Goal: Complete application form

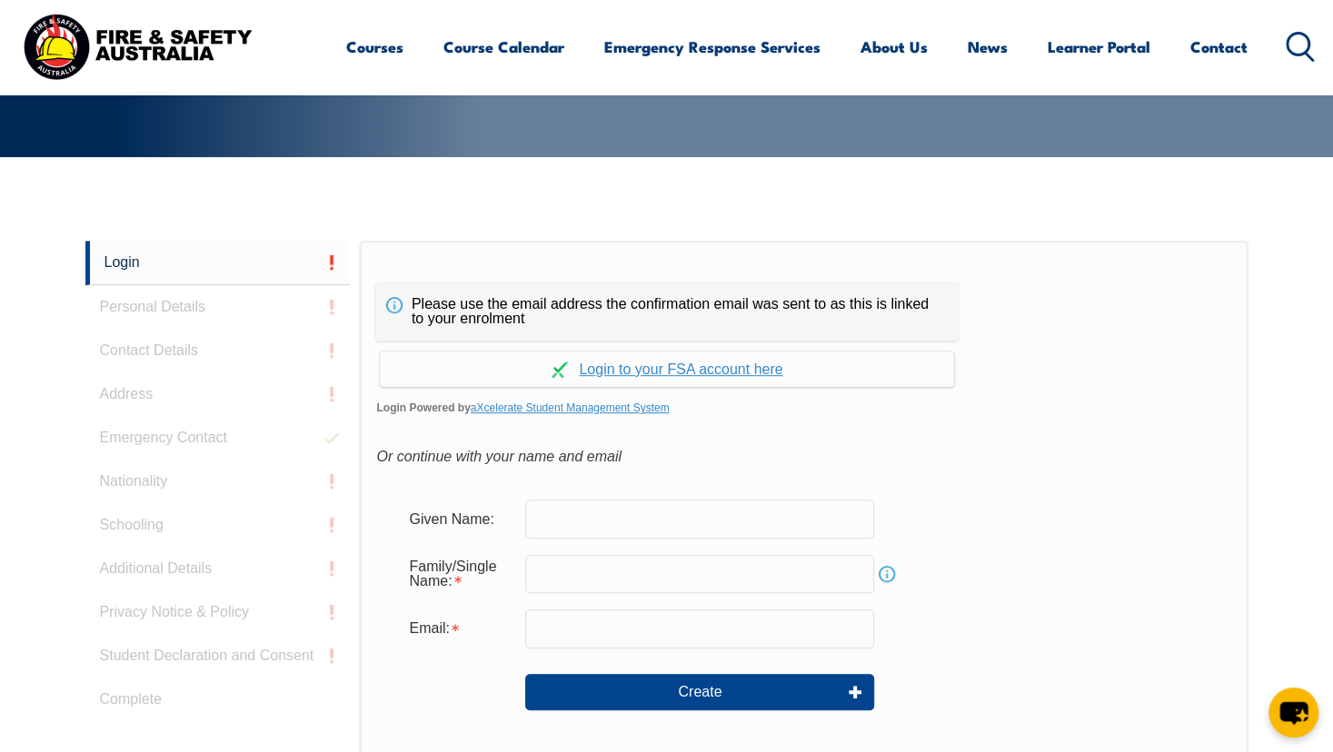
scroll to position [603, 0]
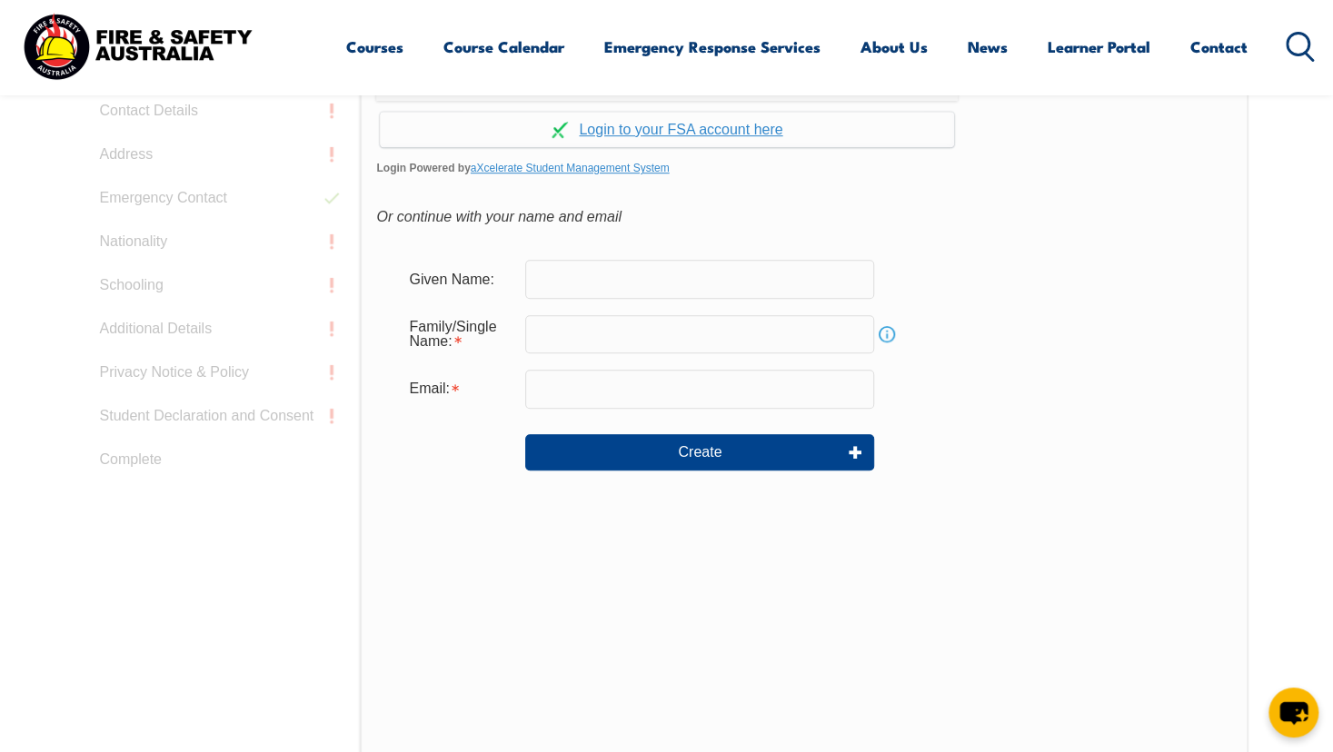
click at [755, 310] on div "Family/Single Name: Info" at bounding box center [803, 334] width 818 height 49
click at [768, 290] on input "text" at bounding box center [699, 279] width 349 height 38
type input "[PERSON_NAME]"
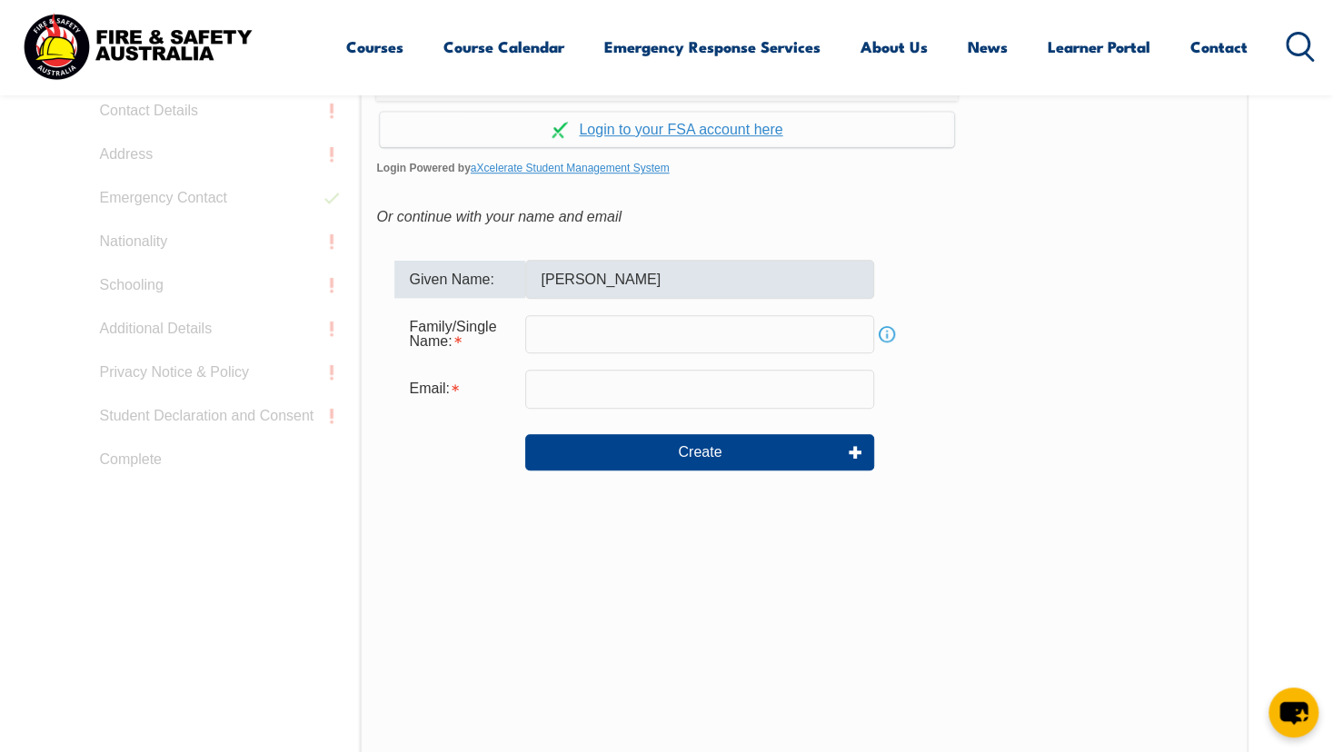
type input "[DOMAIN_NAME][EMAIL_ADDRESS][DOMAIN_NAME]"
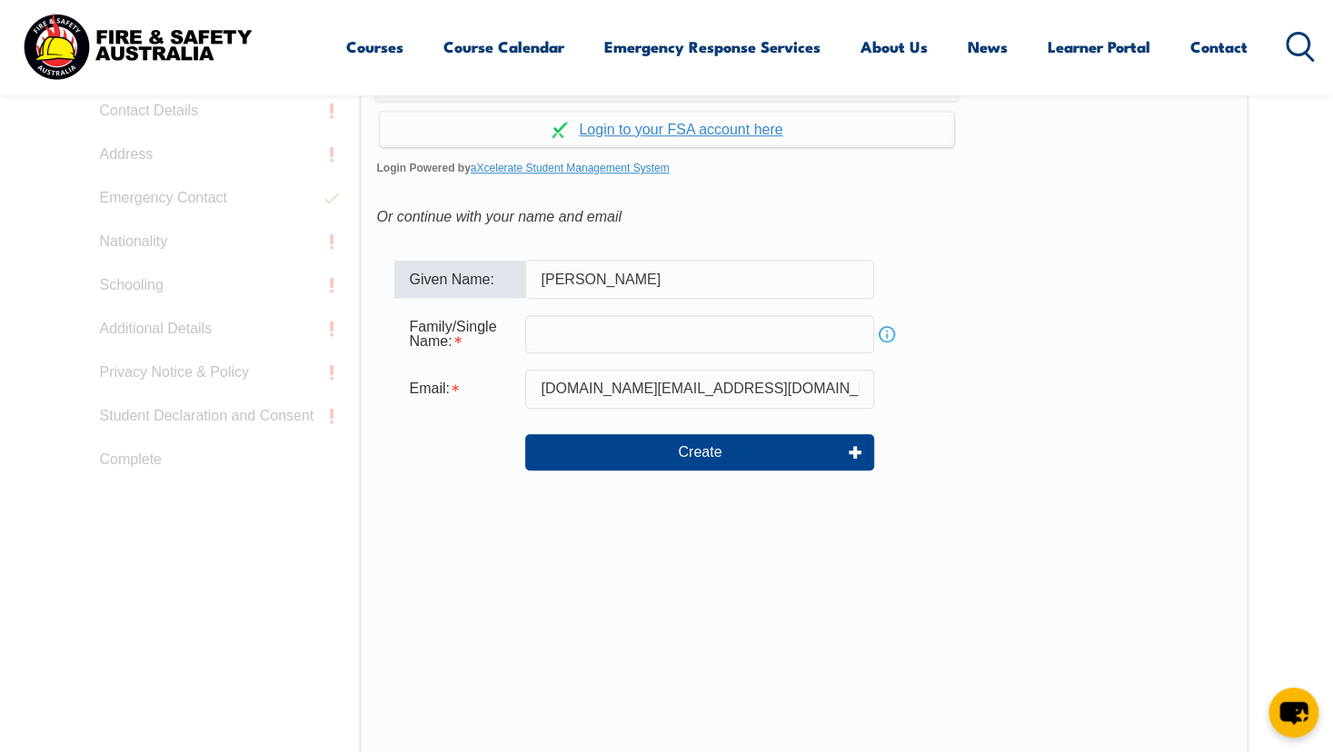
click at [701, 344] on input "text" at bounding box center [699, 334] width 349 height 38
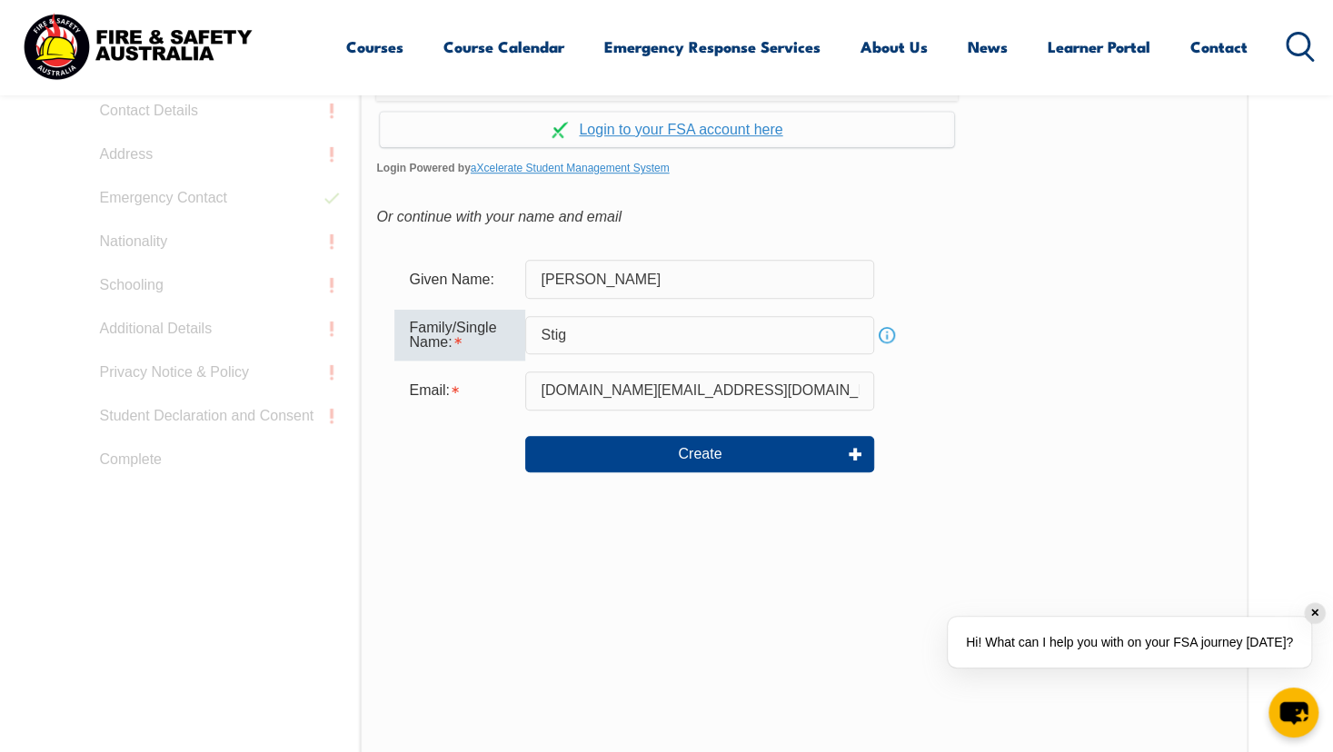
type input "Stig"
click at [955, 417] on form "Given Name: [PERSON_NAME] Family/Single Name: Stig Info Email: [DOMAIN_NAME][EM…" at bounding box center [803, 379] width 855 height 274
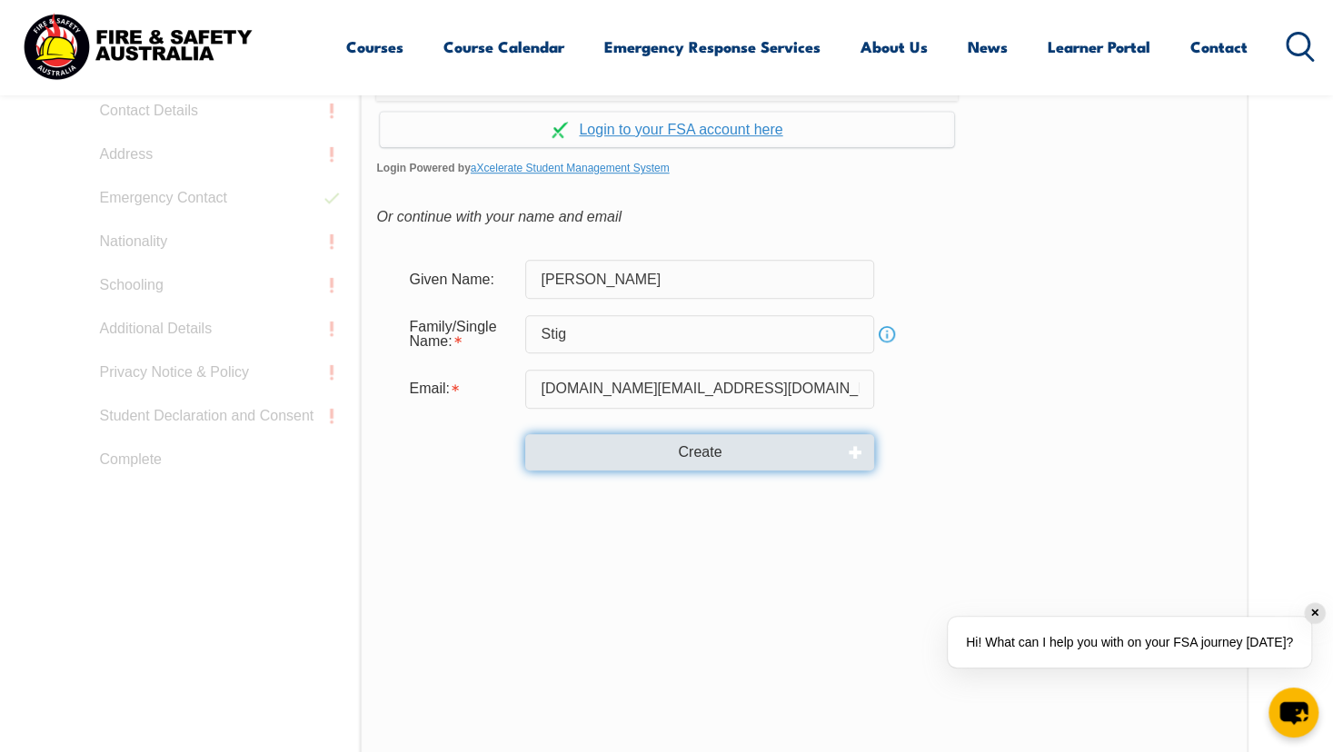
click at [661, 459] on button "Create" at bounding box center [699, 452] width 349 height 36
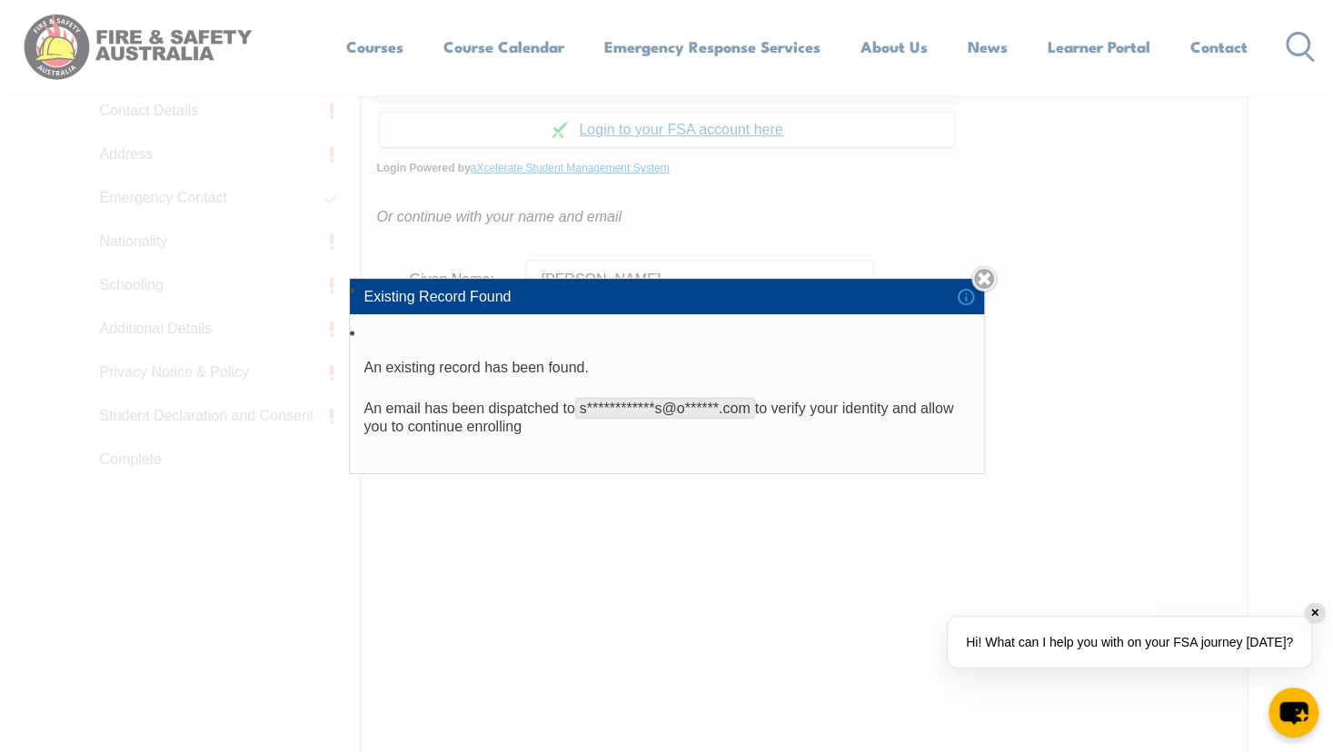
click at [908, 429] on p "**********" at bounding box center [666, 418] width 605 height 36
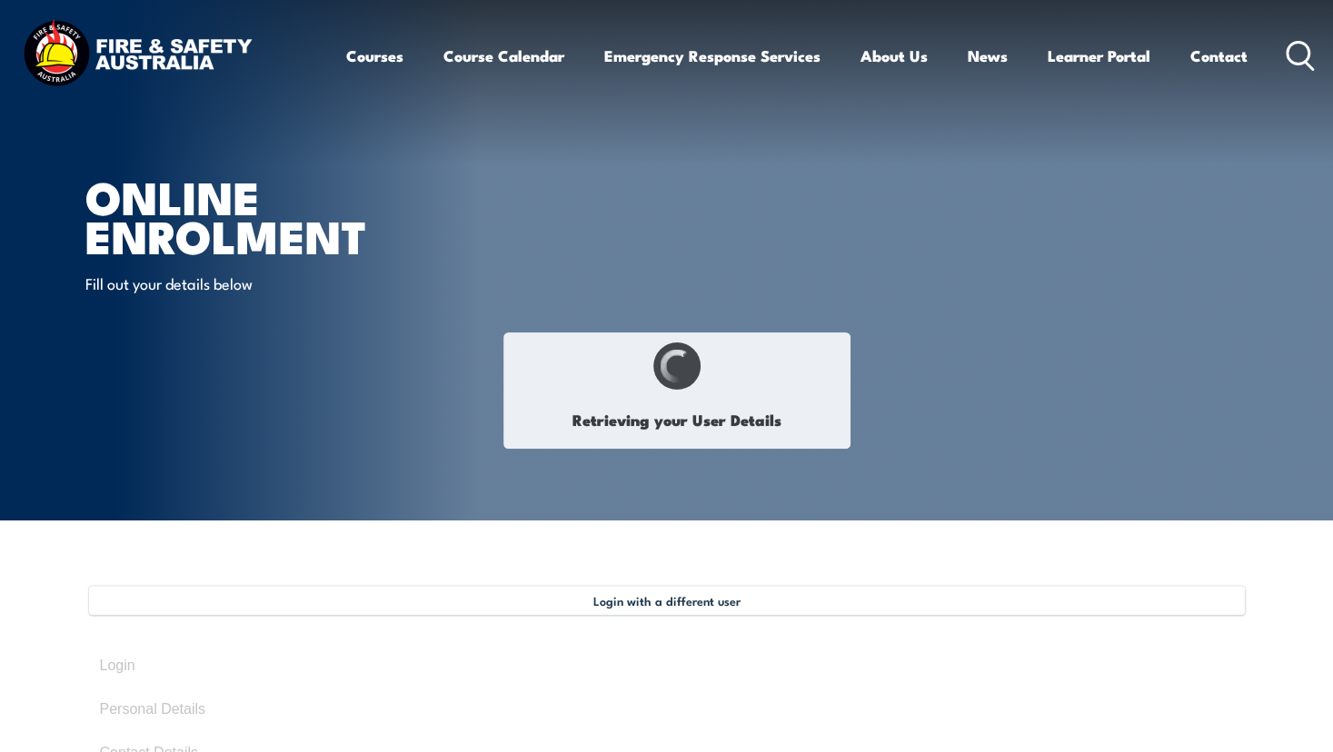
select select "Miss"
type input "[PERSON_NAME]"
type input "Jess"
type input "Stig"
type input "December 9, 1991"
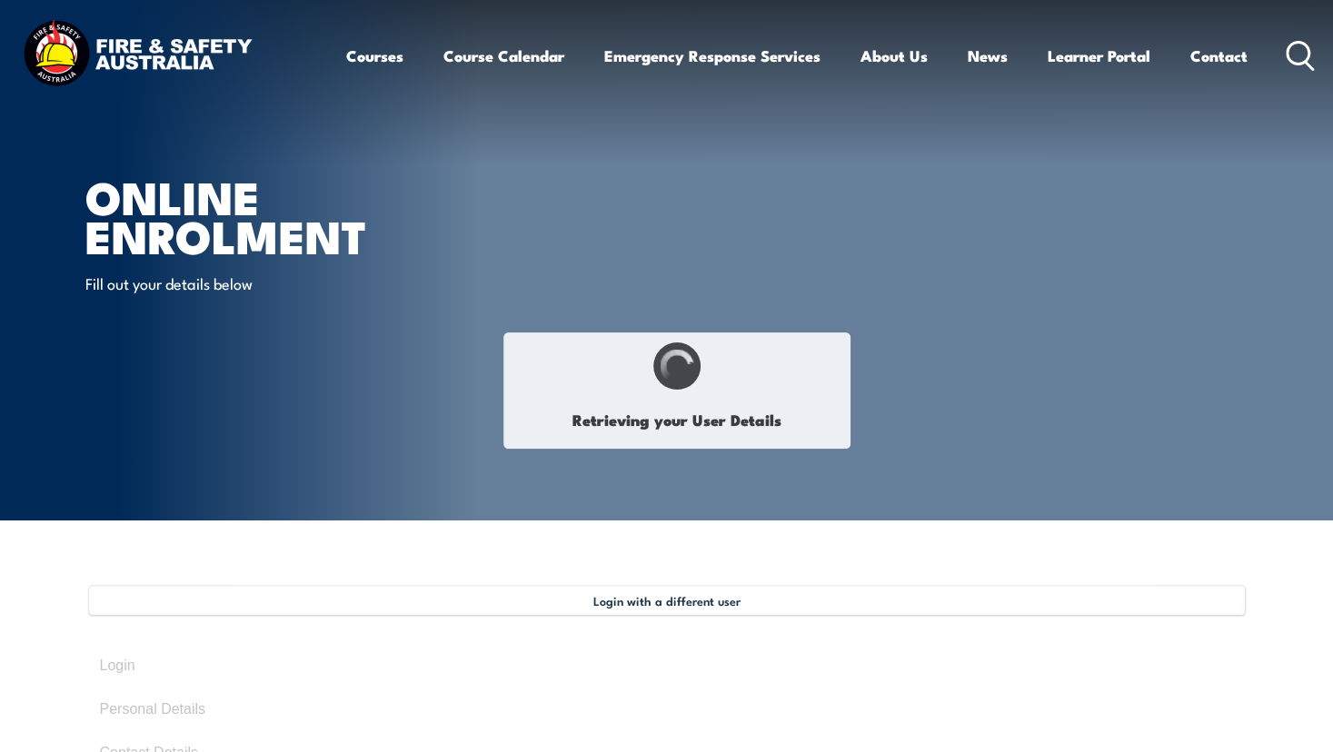
type input "FFEPX24WQ6"
select select "F"
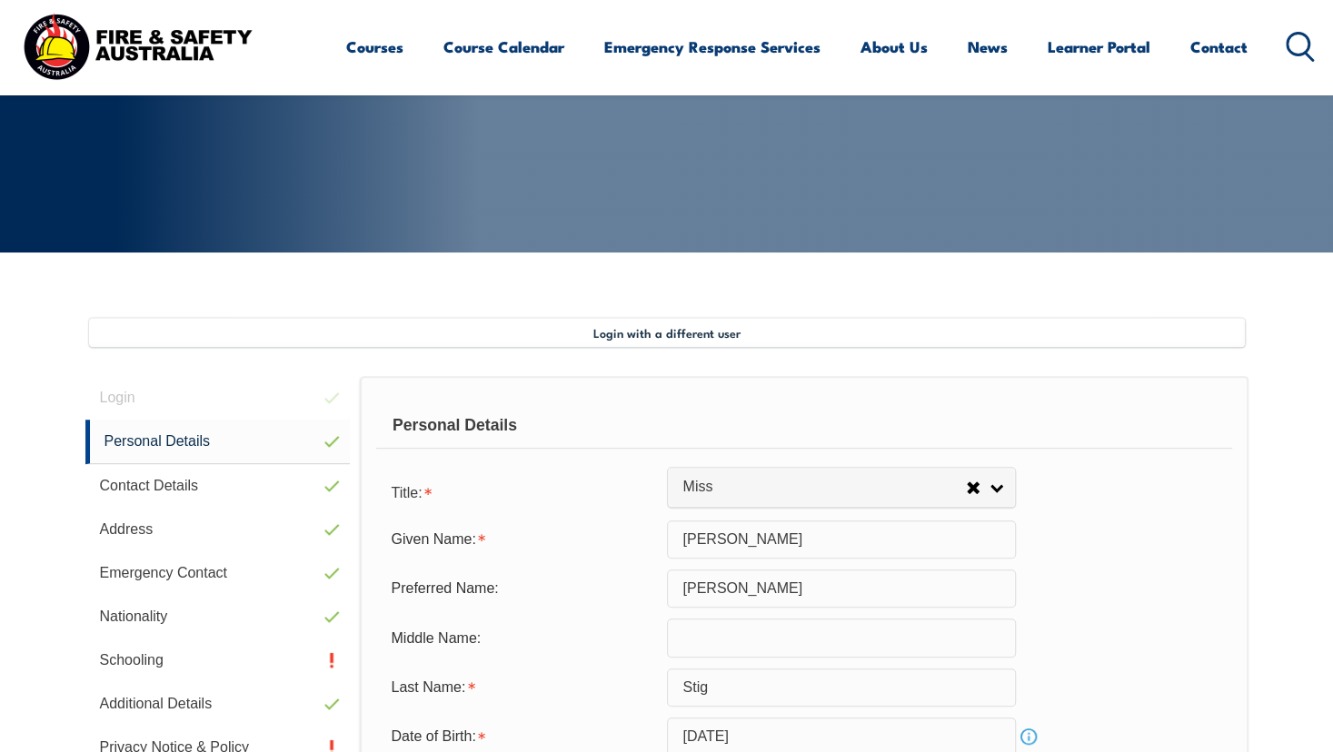
scroll to position [495, 0]
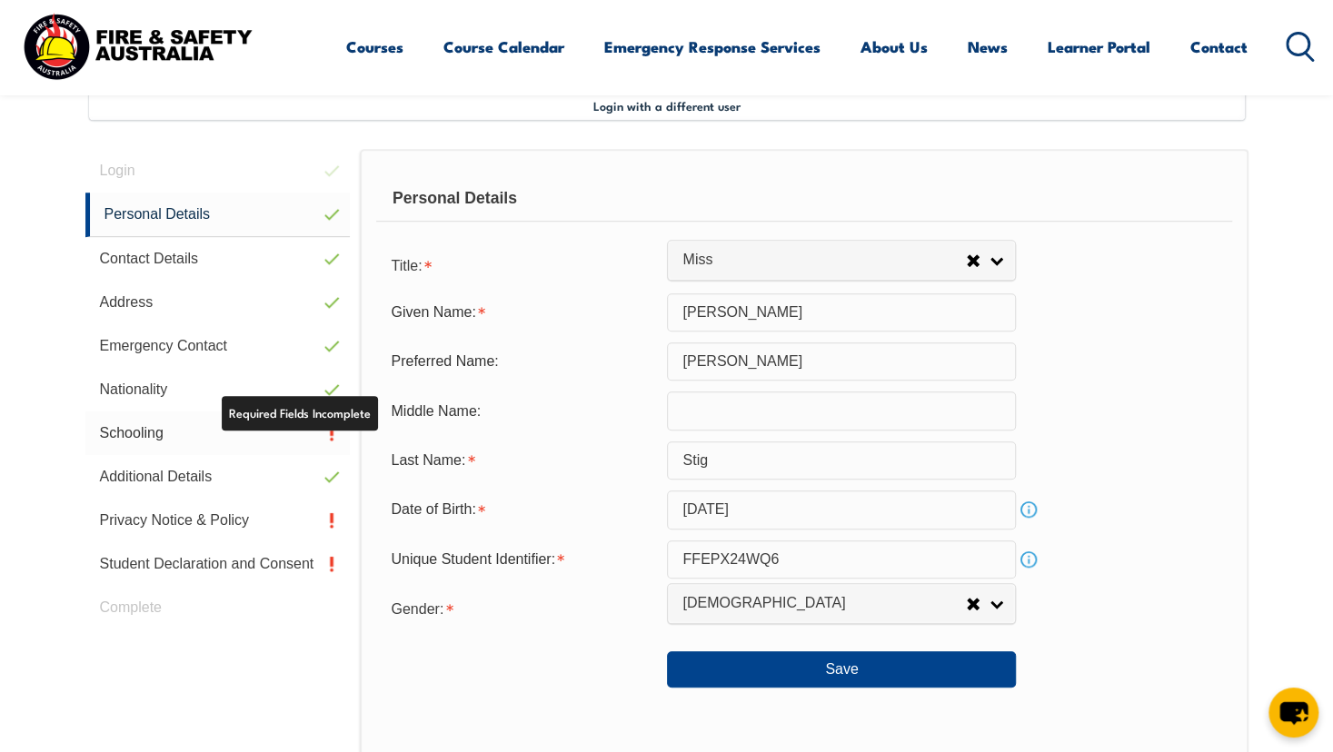
click at [322, 428] on link "Schooling" at bounding box center [217, 434] width 265 height 44
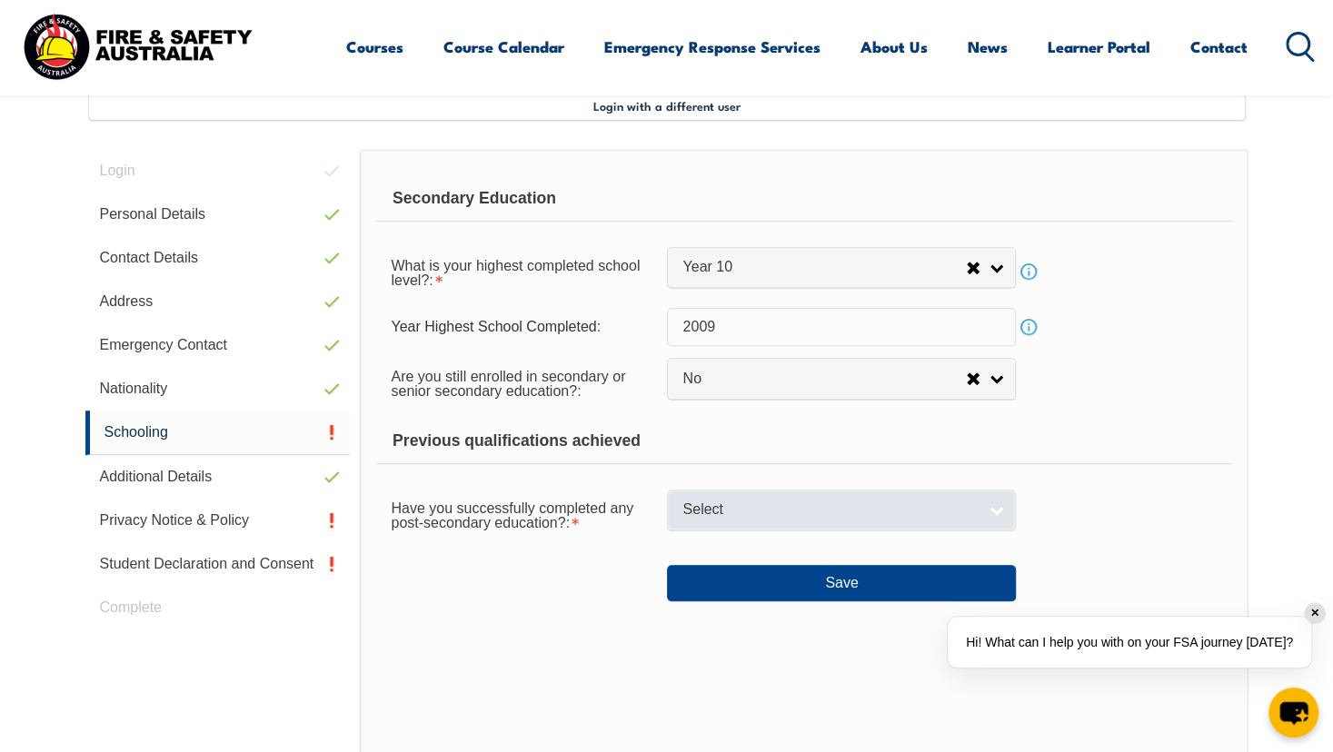
click at [811, 513] on span "Select" at bounding box center [829, 510] width 294 height 19
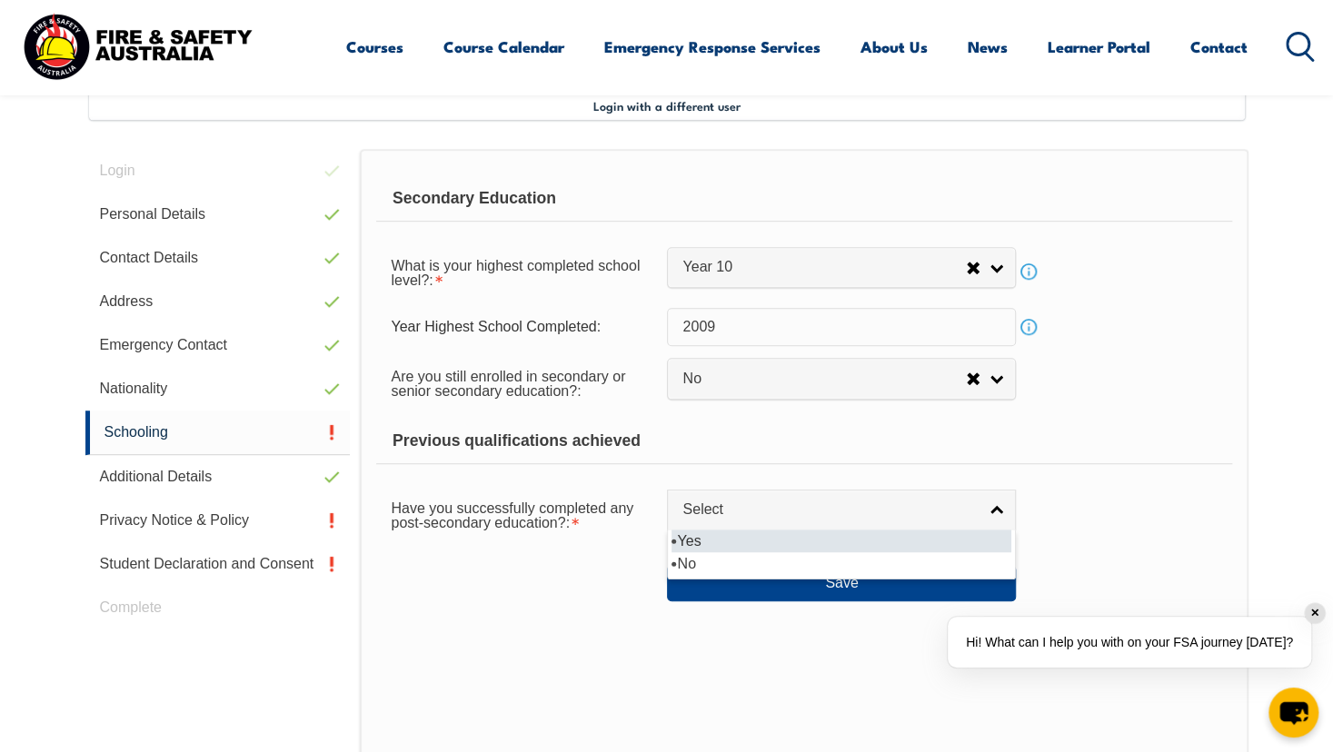
click at [789, 541] on li "Yes" at bounding box center [841, 541] width 340 height 23
select select "true"
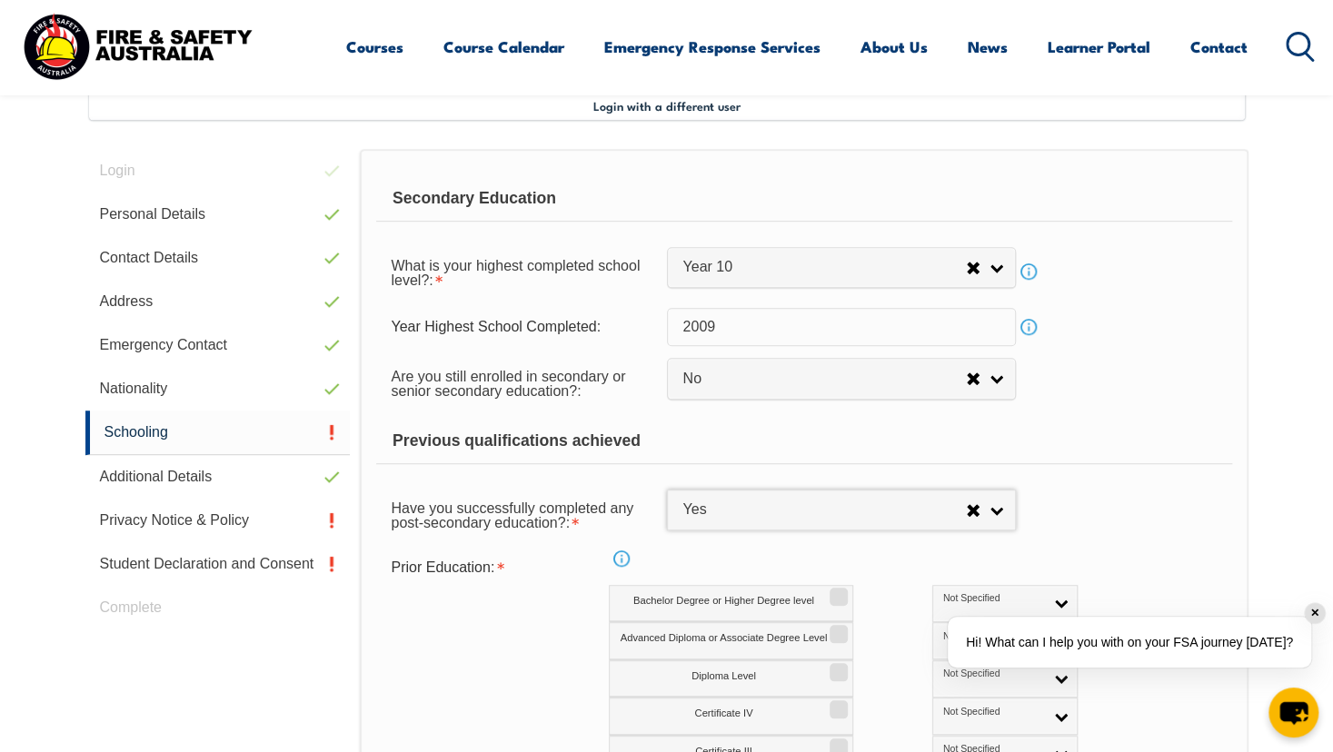
click at [1140, 420] on div "Previous qualifications achieved" at bounding box center [803, 441] width 855 height 45
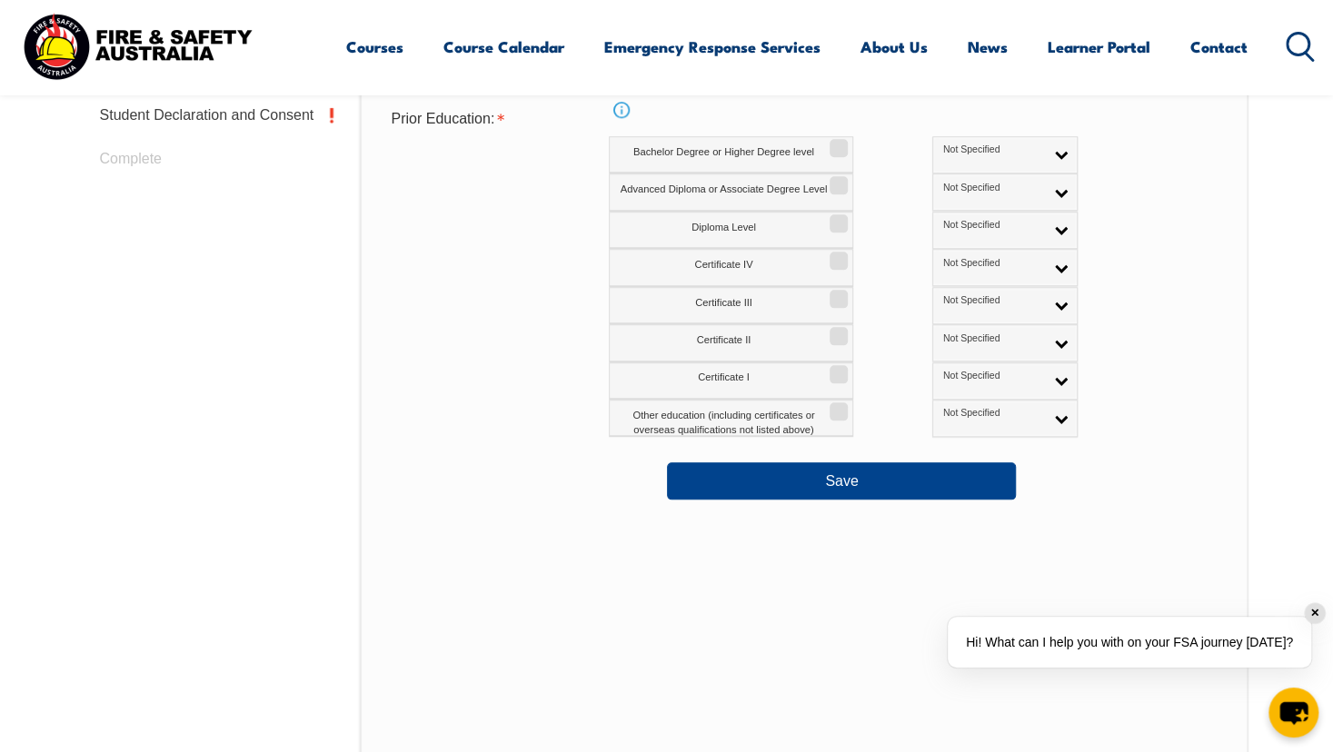
scroll to position [945, 0]
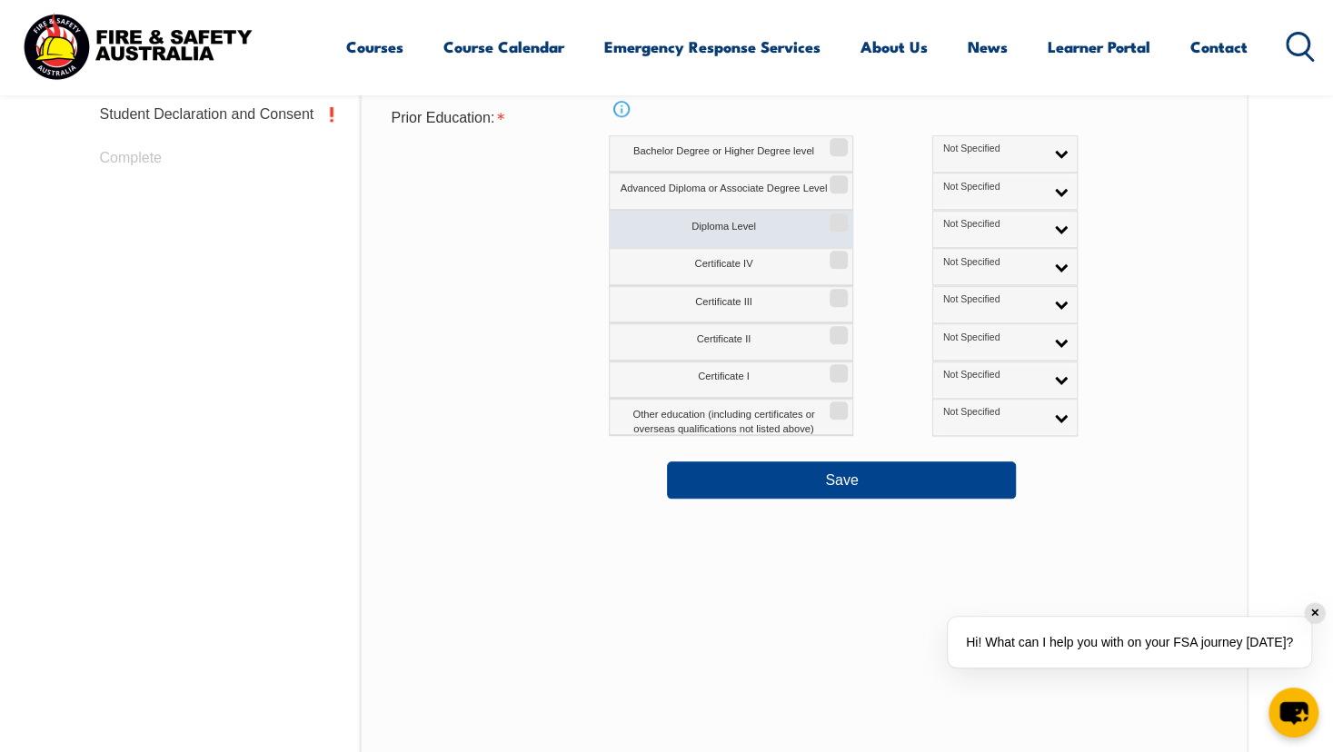
click at [819, 224] on label "Diploma Level" at bounding box center [731, 229] width 244 height 37
click at [830, 217] on input "Diploma Level" at bounding box center [835, 216] width 11 height 2
checkbox input "true"
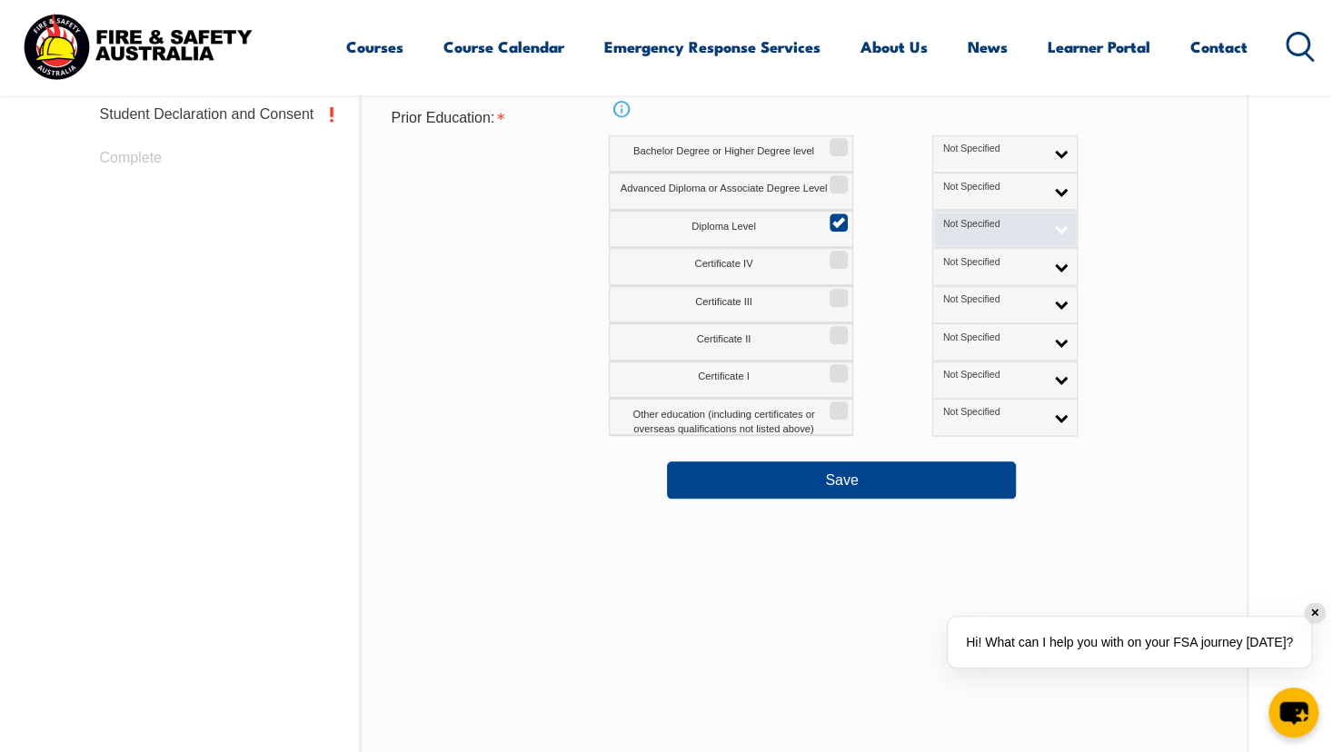
click at [991, 226] on link "Not Specified" at bounding box center [1004, 229] width 145 height 37
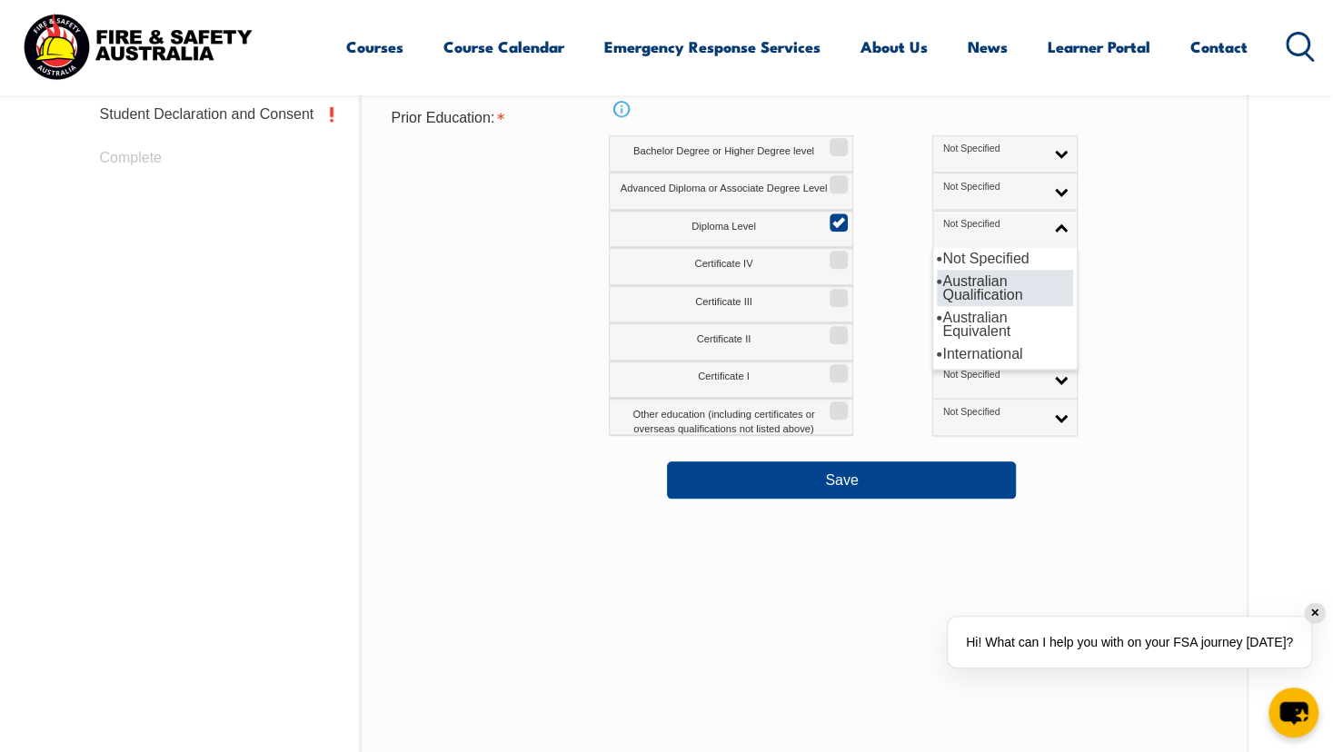
click at [951, 282] on li "Australian Qualification" at bounding box center [1005, 288] width 136 height 36
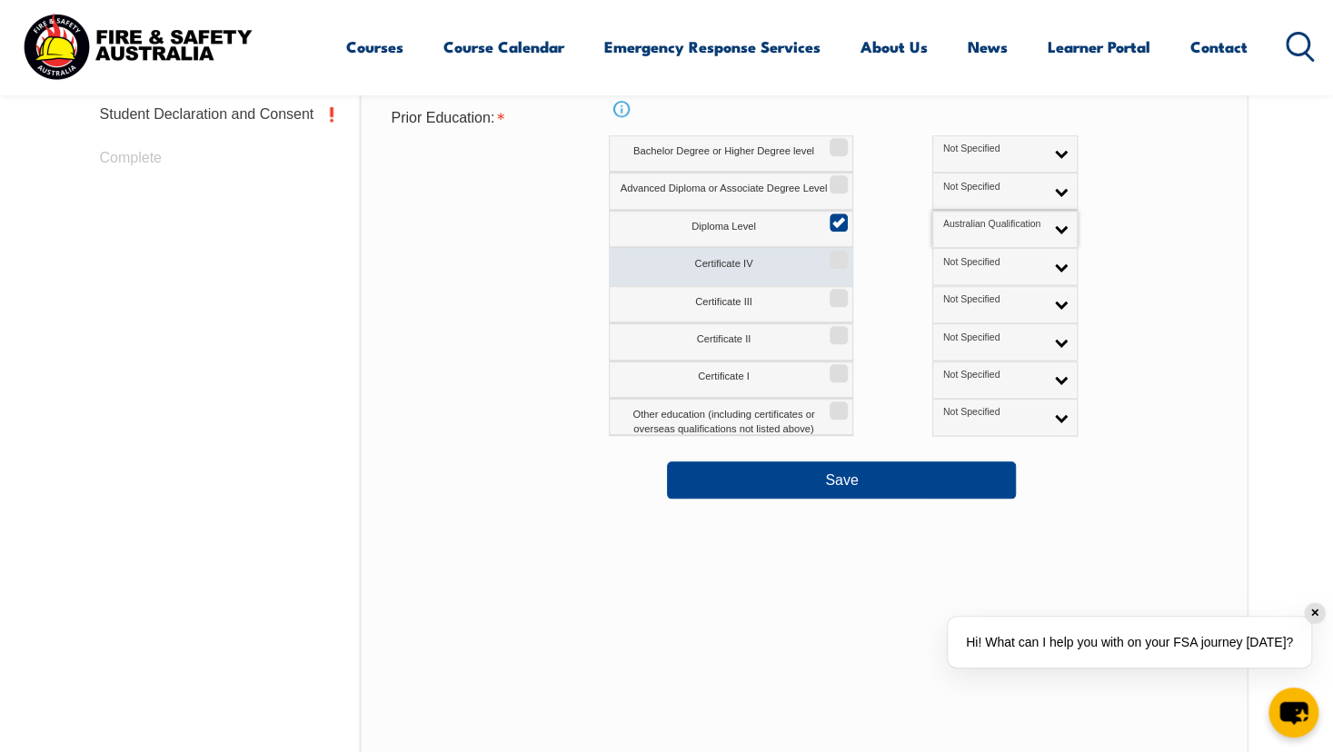
click at [832, 254] on input "Certificate IV" at bounding box center [835, 254] width 11 height 2
checkbox input "true"
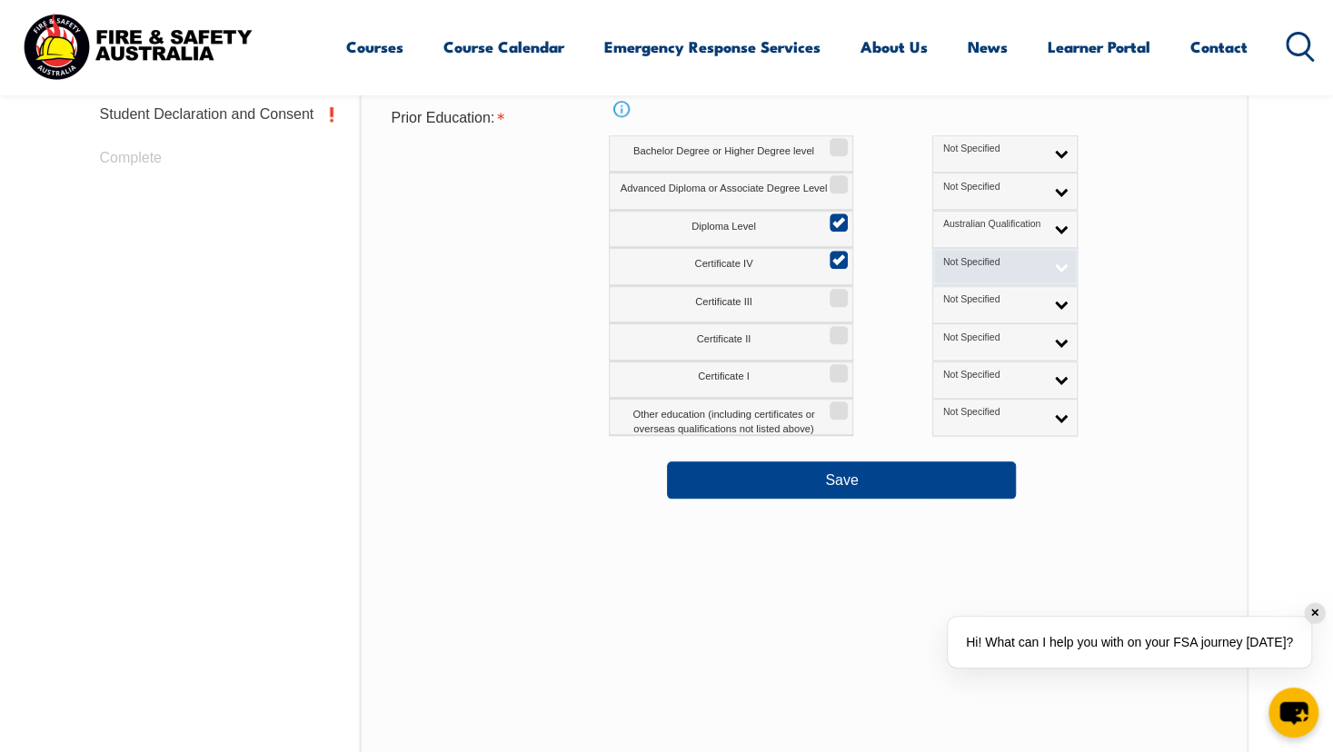
click at [943, 257] on span "Not Specified" at bounding box center [993, 262] width 101 height 13
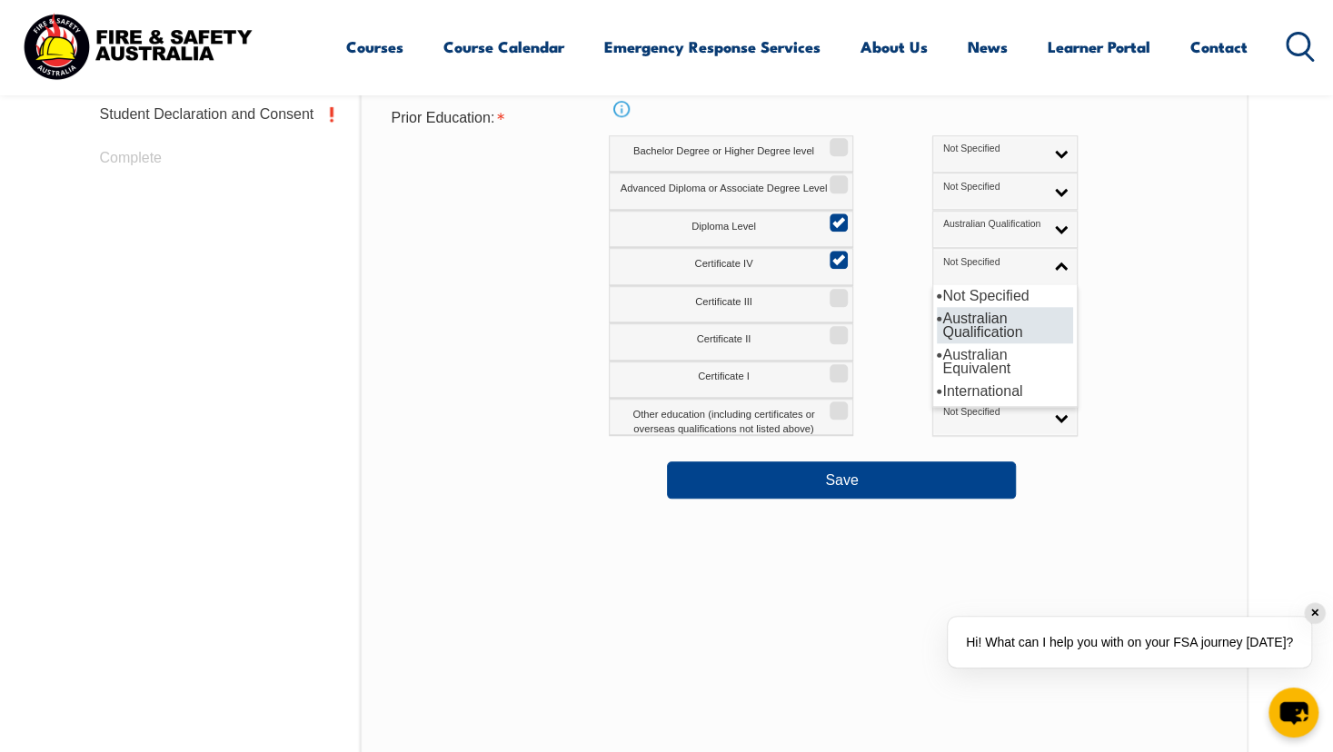
click at [937, 316] on li "Australian Qualification" at bounding box center [1005, 325] width 136 height 36
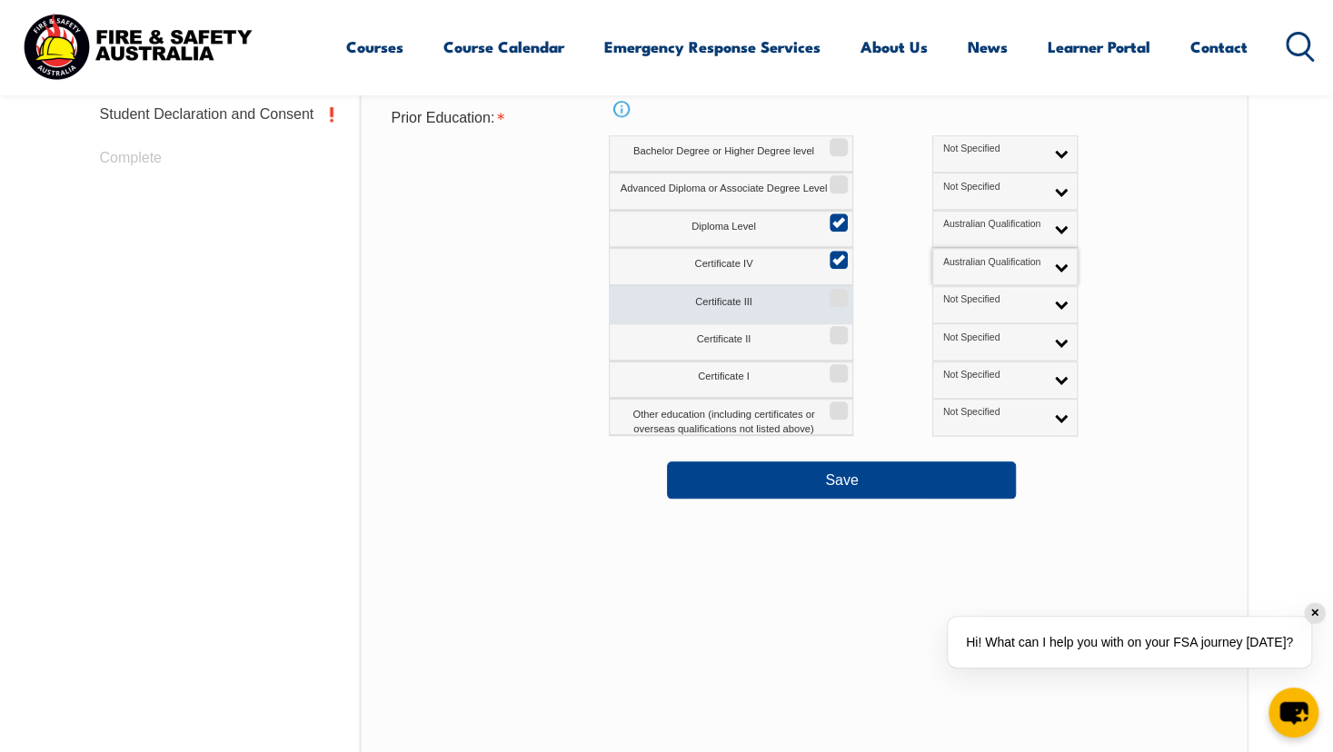
click at [827, 305] on label "Certificate III" at bounding box center [731, 304] width 244 height 37
click at [830, 293] on input "Certificate III" at bounding box center [835, 292] width 11 height 2
checkbox input "true"
click at [947, 313] on link "Not Specified" at bounding box center [1004, 304] width 145 height 37
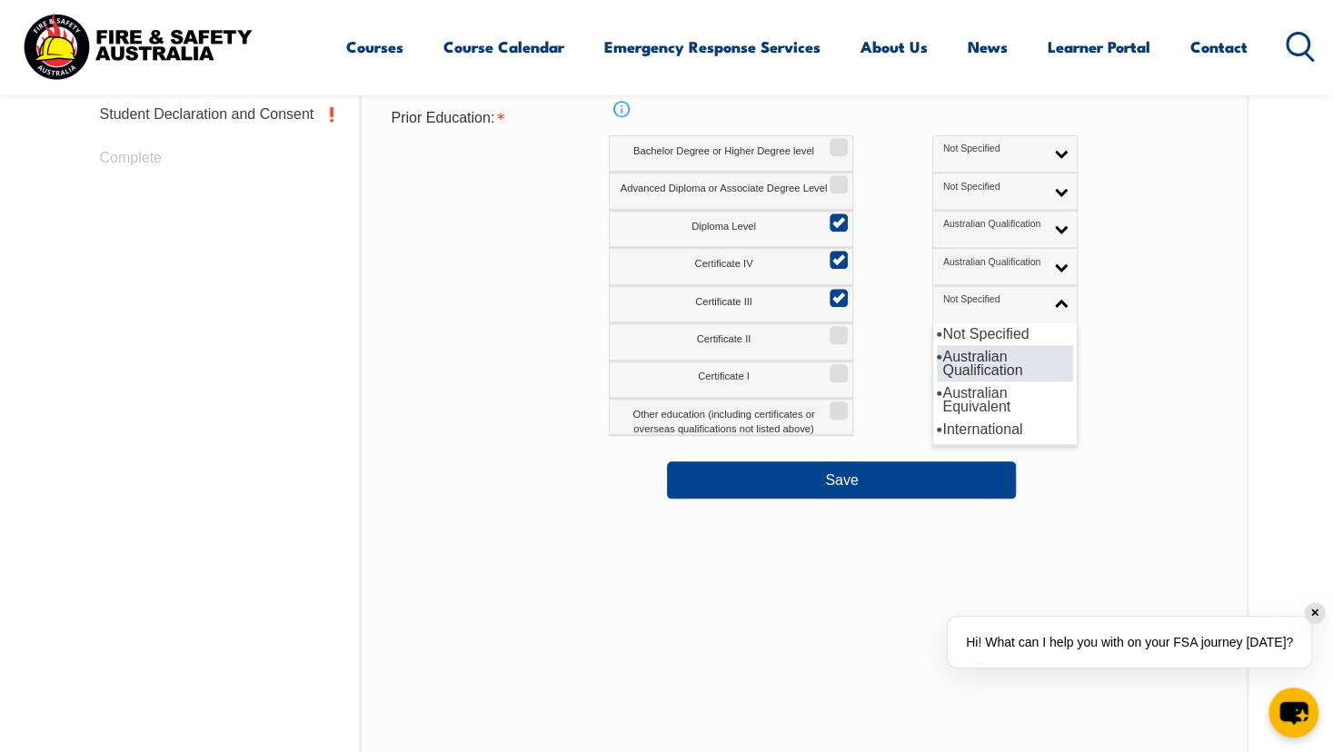
click at [937, 353] on li "Australian Qualification" at bounding box center [1005, 363] width 136 height 36
click at [551, 234] on div "Prior Education: Info Bachelor Degree or Higher Degree level Not Specified Aust…" at bounding box center [803, 269] width 855 height 336
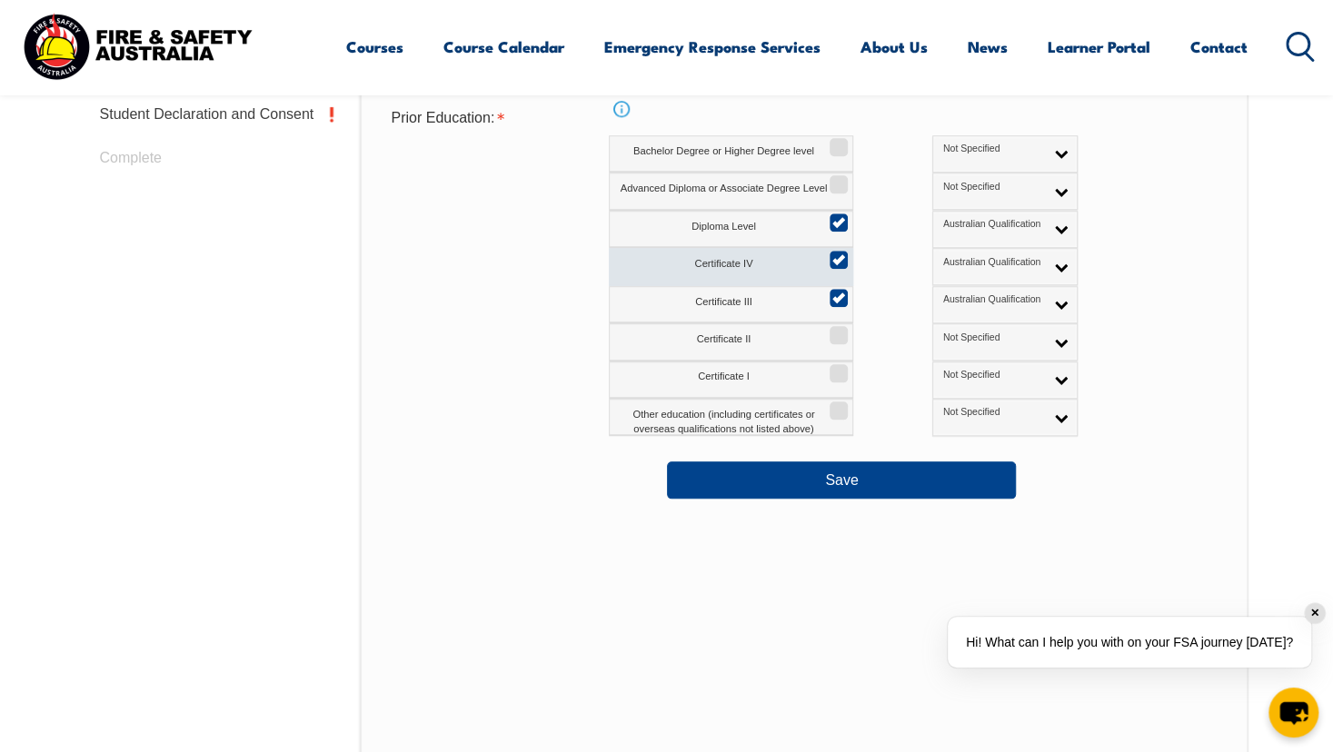
click at [838, 254] on input "Certificate IV" at bounding box center [835, 254] width 11 height 2
checkbox input "false"
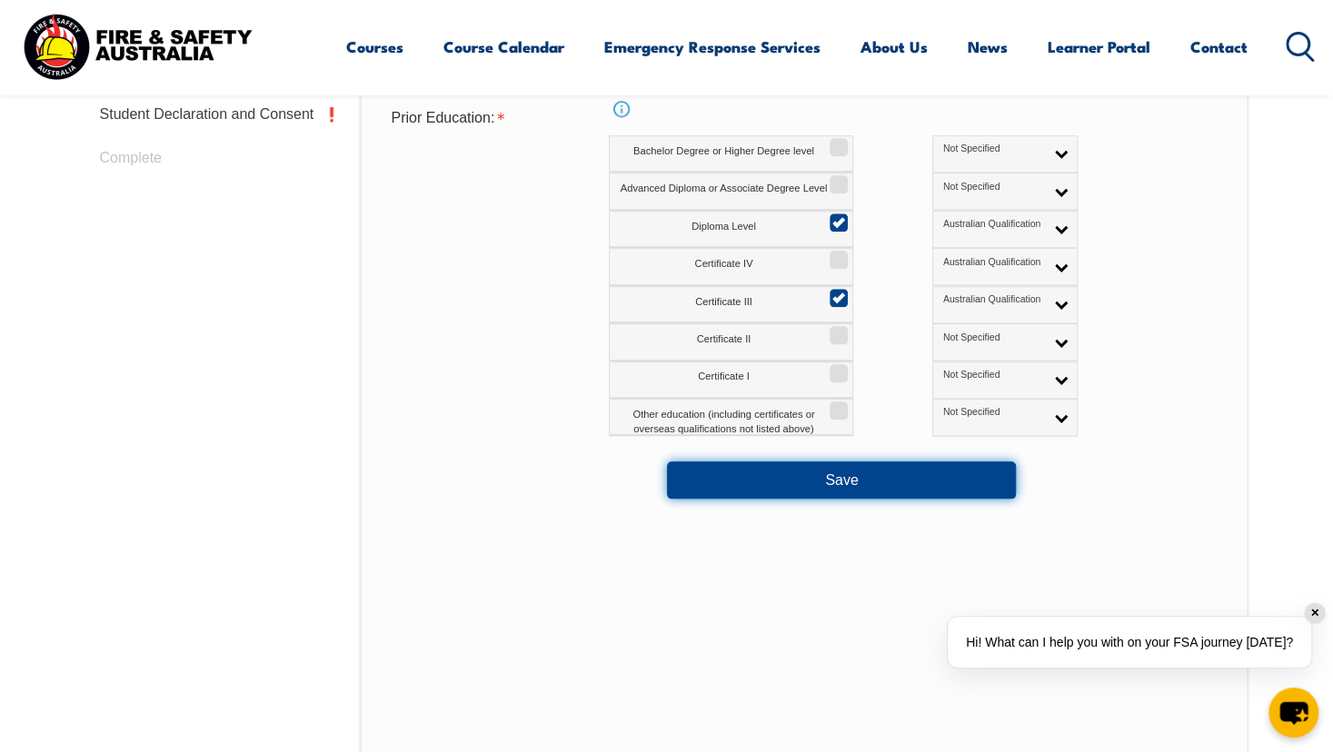
click at [918, 491] on button "Save" at bounding box center [841, 479] width 349 height 36
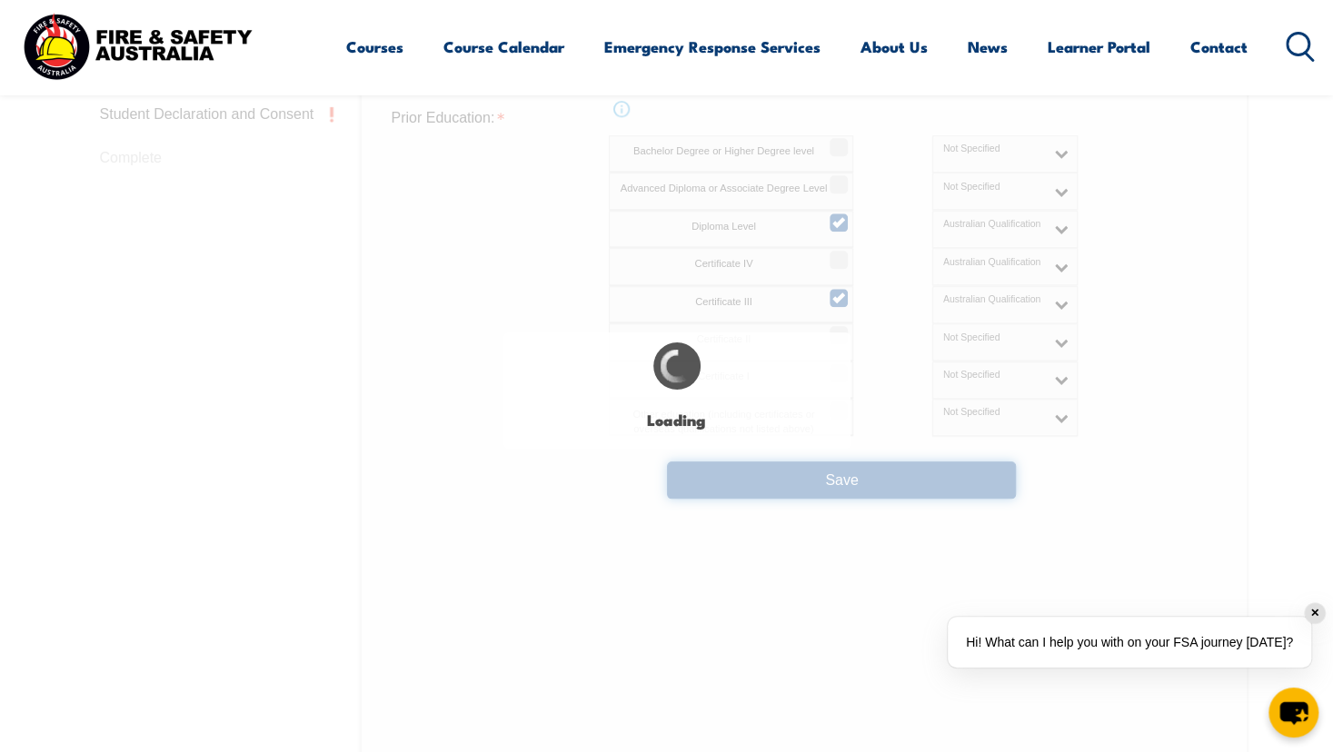
select select "false"
select select
select select "false"
select select "true"
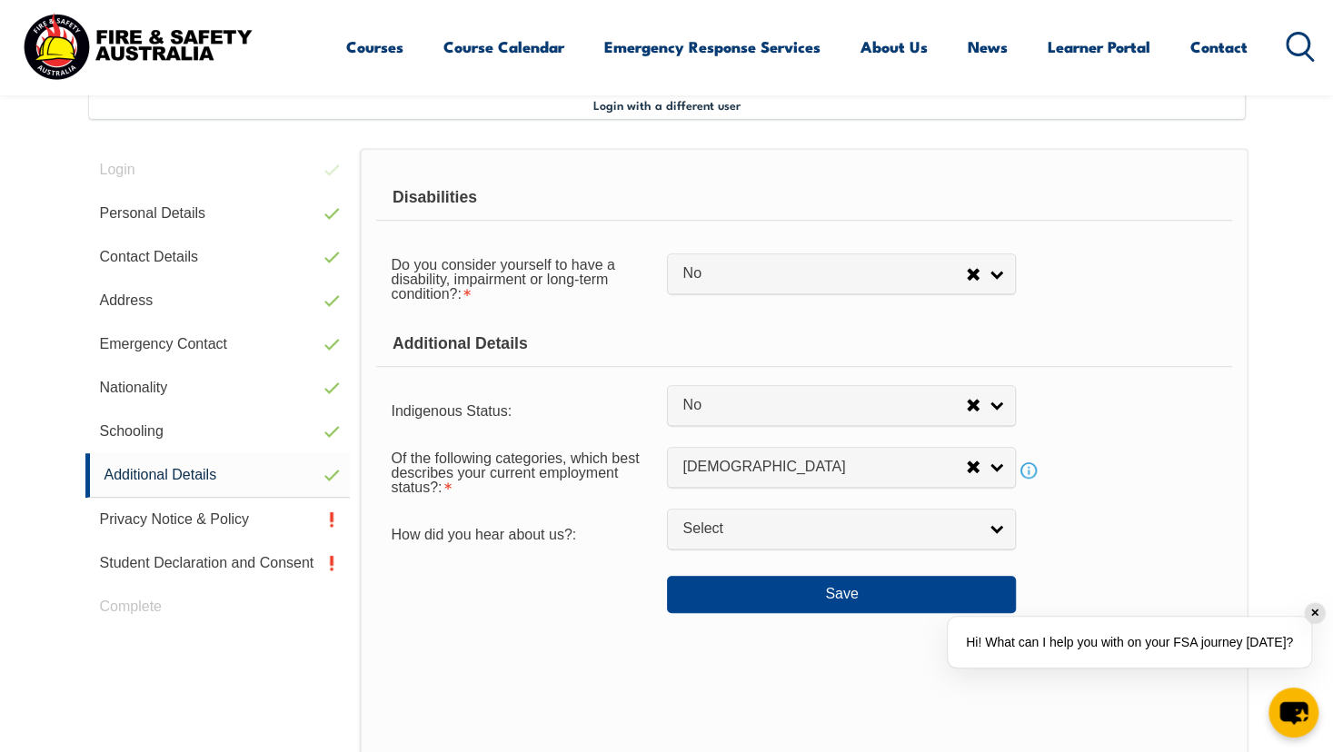
scroll to position [494, 0]
drag, startPoint x: 918, startPoint y: 491, endPoint x: 814, endPoint y: 328, distance: 192.8
click at [814, 328] on div "Additional Details" at bounding box center [803, 345] width 855 height 45
click at [754, 597] on button "Save" at bounding box center [841, 596] width 349 height 36
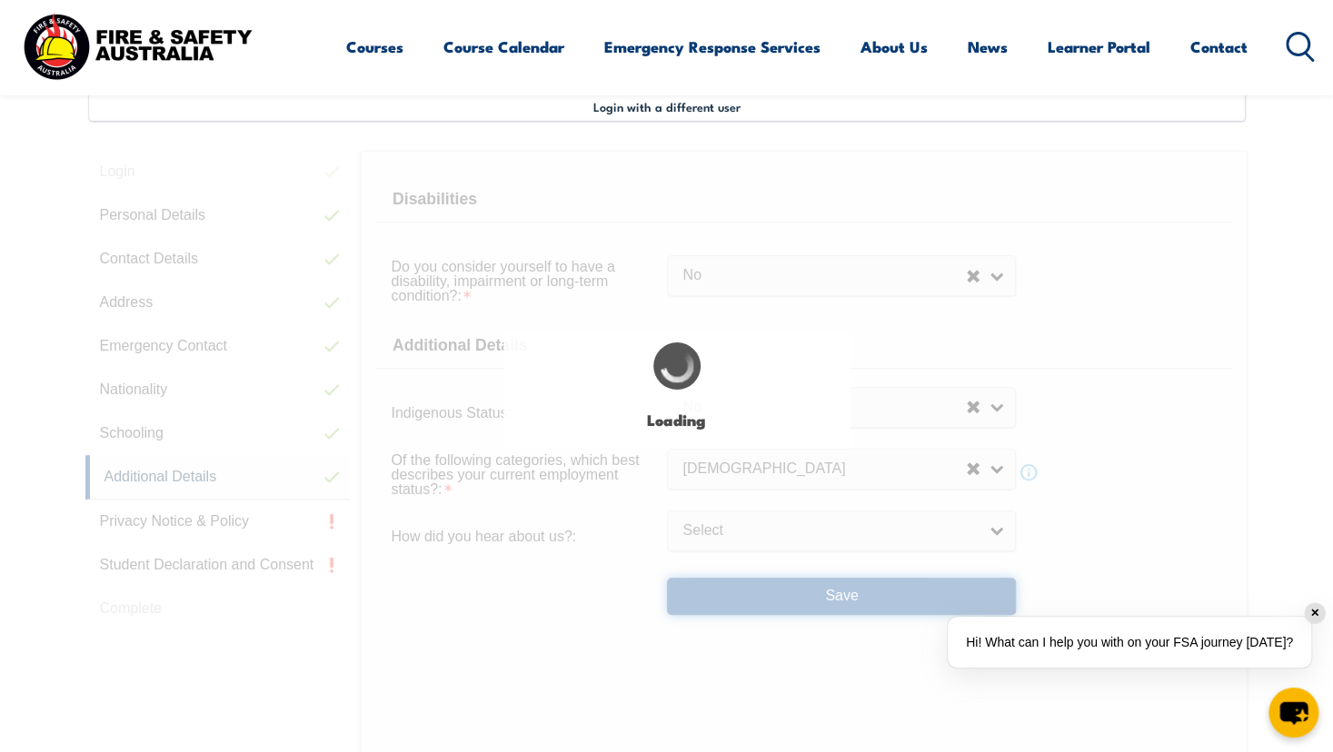
select select "false"
select select
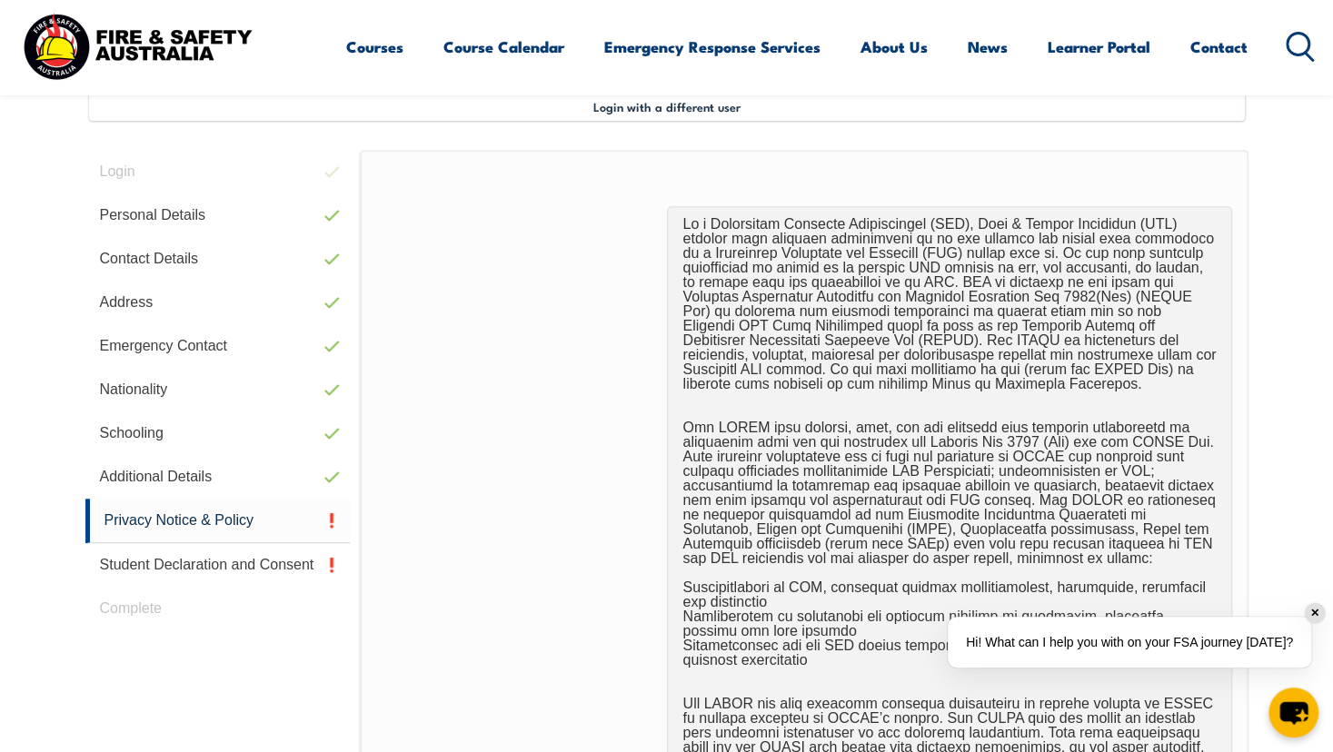
scroll to position [495, 0]
